Goal: Complete application form: Complete application form

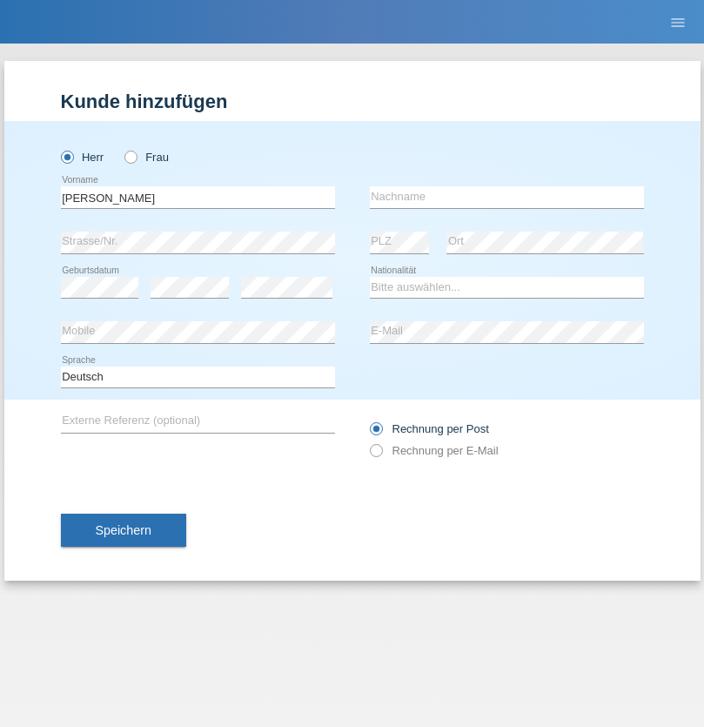
type input "Ragul Shanth"
click at [507, 197] on input "text" at bounding box center [507, 197] width 274 height 22
type input "Kalyanakumar"
select select "IT"
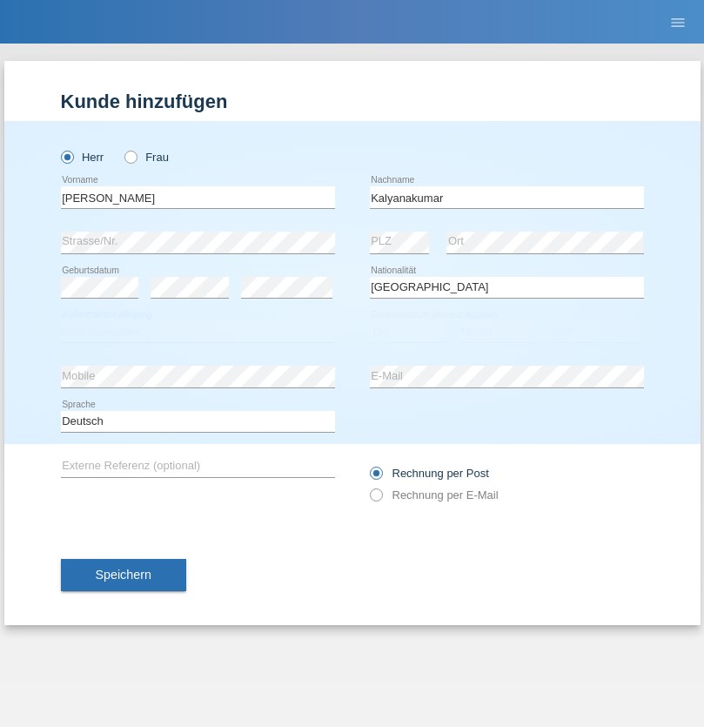
select select "C"
select select "01"
select select "02"
select select "2017"
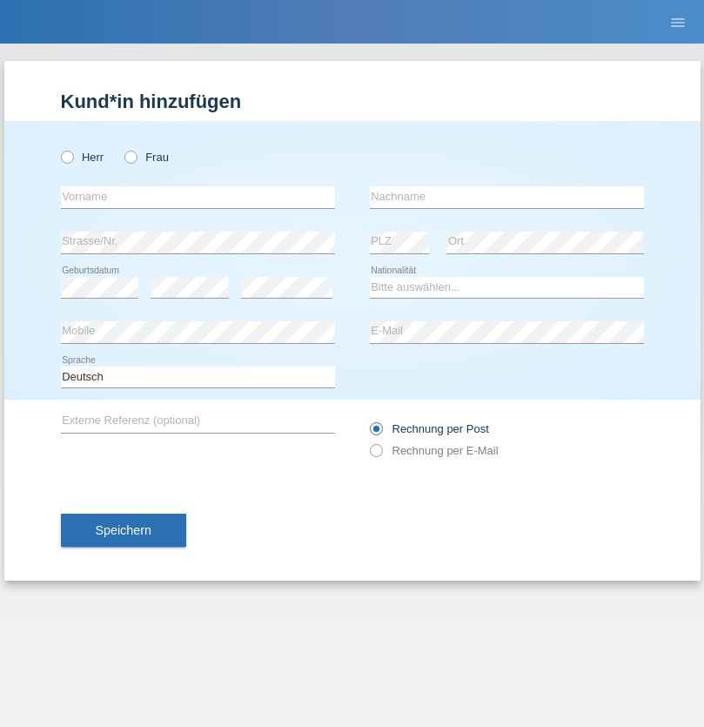
radio input "true"
click at [198, 197] on input "text" at bounding box center [198, 197] width 274 height 22
type input "[PERSON_NAME]"
click at [507, 197] on input "text" at bounding box center [507, 197] width 274 height 22
type input "Tzokas"
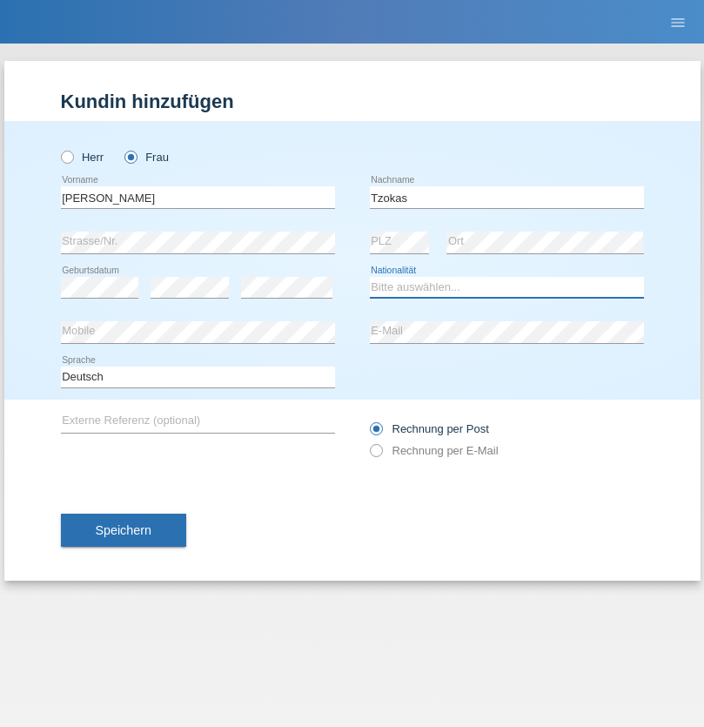
select select "CH"
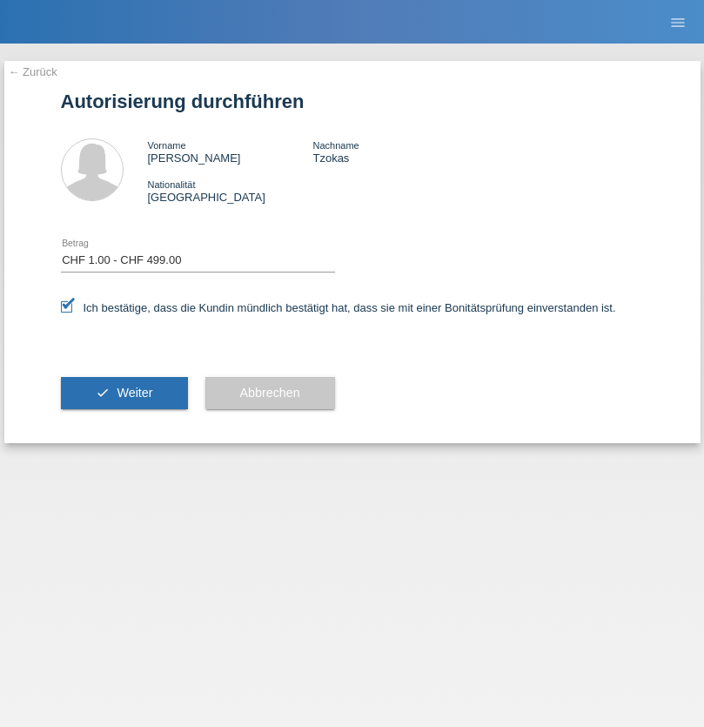
select select "1"
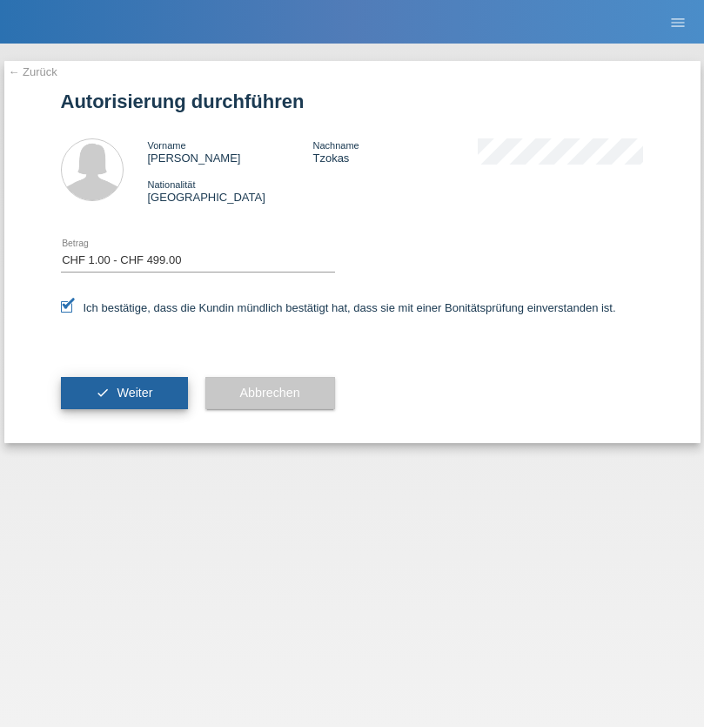
click at [124, 393] on span "Weiter" at bounding box center [135, 393] width 36 height 14
